Goal: Register for event/course

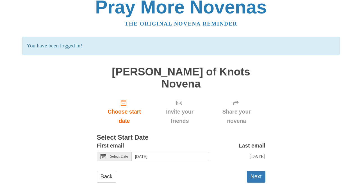
scroll to position [8, 0]
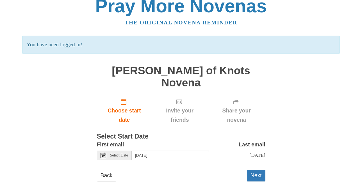
click at [188, 74] on h1 "[PERSON_NAME] of Knots Novena" at bounding box center [181, 77] width 169 height 24
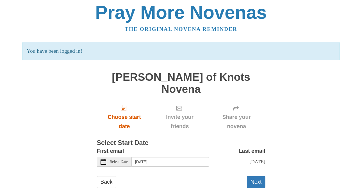
scroll to position [0, 0]
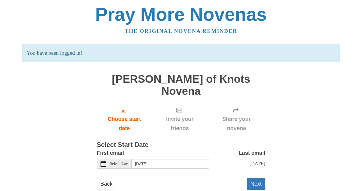
click at [113, 85] on h1 "[PERSON_NAME] of Knots Novena" at bounding box center [181, 85] width 169 height 24
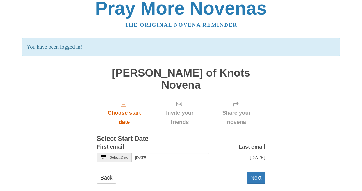
scroll to position [8, 0]
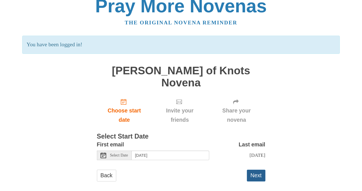
click at [256, 170] on button "Next" at bounding box center [256, 176] width 19 height 12
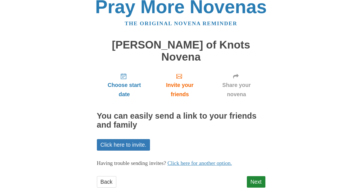
scroll to position [9, 0]
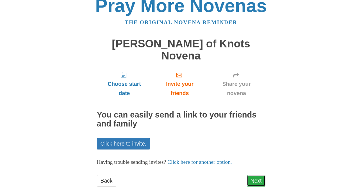
click at [256, 175] on link "Next" at bounding box center [256, 181] width 19 height 12
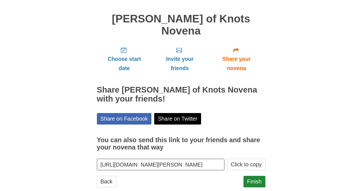
scroll to position [34, 0]
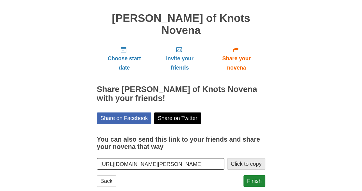
click at [239, 158] on button "Click to copy" at bounding box center [246, 164] width 38 height 12
click at [211, 158] on input "[URL][DOMAIN_NAME][PERSON_NAME]" at bounding box center [161, 164] width 128 height 12
click at [250, 176] on link "Finish" at bounding box center [254, 182] width 22 height 12
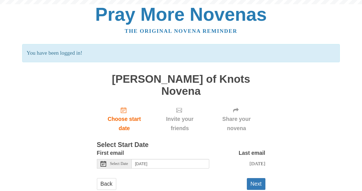
scroll to position [8, 0]
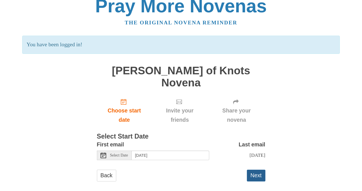
click at [254, 170] on button "Next" at bounding box center [256, 176] width 19 height 12
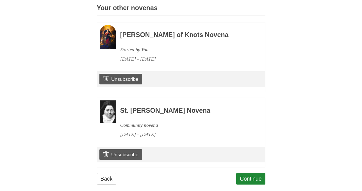
scroll to position [265, 0]
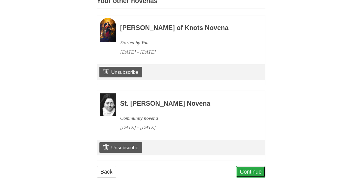
click at [248, 171] on link "Continue" at bounding box center [250, 172] width 29 height 12
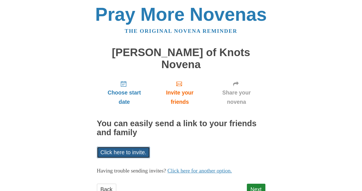
click at [111, 147] on link "Click here to invite." at bounding box center [123, 153] width 53 height 12
